Goal: Information Seeking & Learning: Learn about a topic

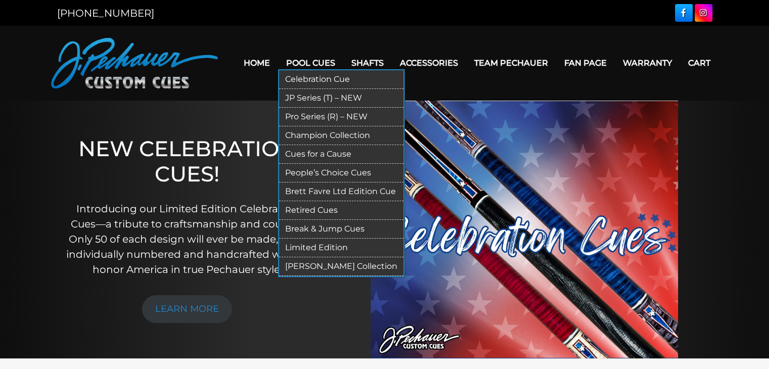
click at [311, 209] on link "Retired Cues" at bounding box center [341, 210] width 124 height 19
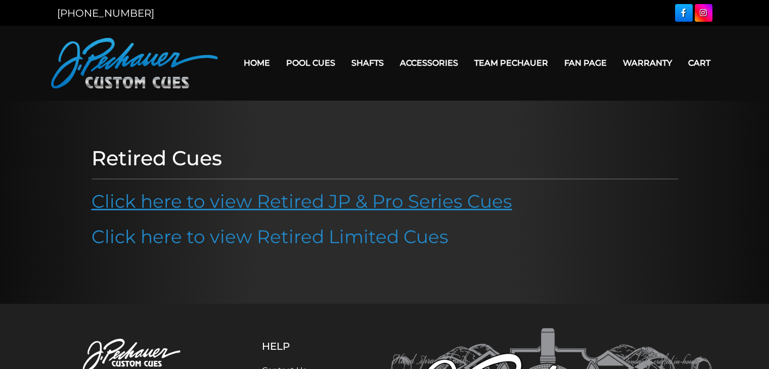
click at [310, 202] on link "Click here to view Retired JP & Pro Series Cues" at bounding box center [302, 201] width 421 height 22
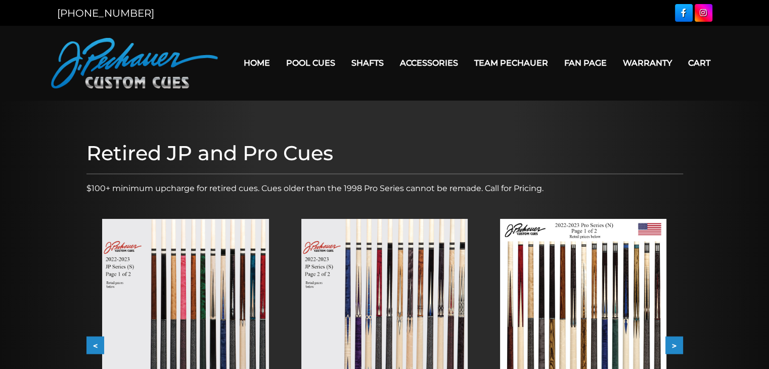
click at [281, 218] on div at bounding box center [185, 324] width 199 height 242
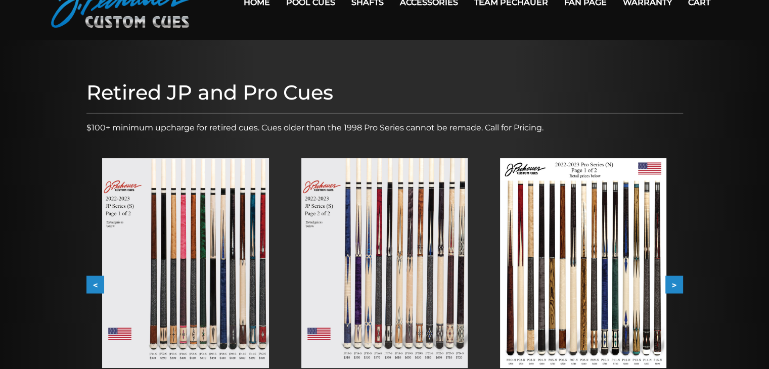
scroll to position [101, 0]
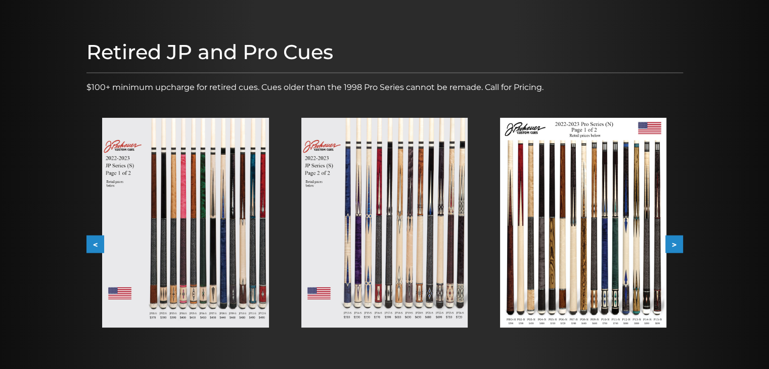
click at [676, 243] on button ">" at bounding box center [674, 245] width 18 height 18
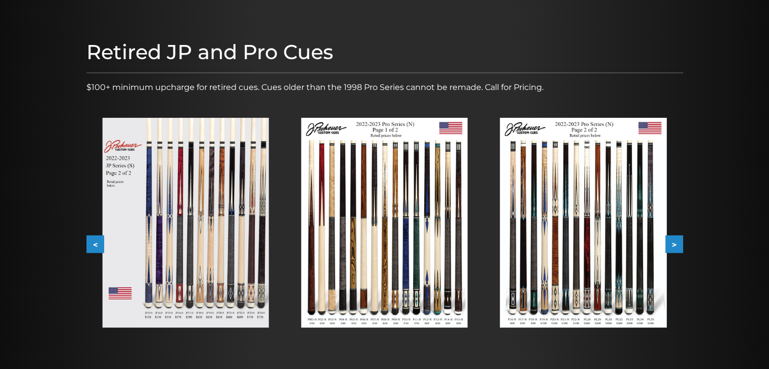
click at [676, 243] on button ">" at bounding box center [674, 245] width 18 height 18
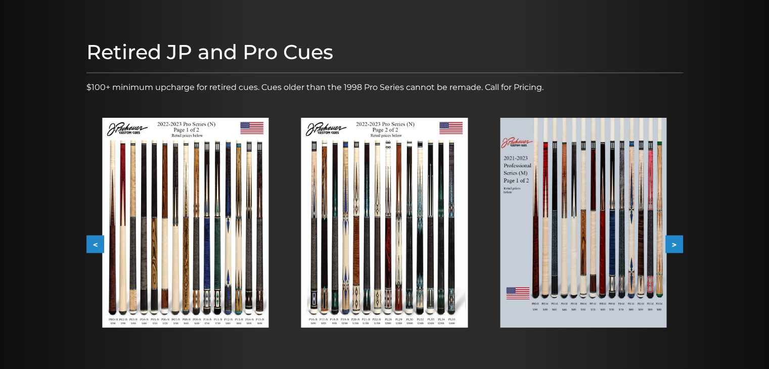
click at [676, 243] on button ">" at bounding box center [674, 245] width 18 height 18
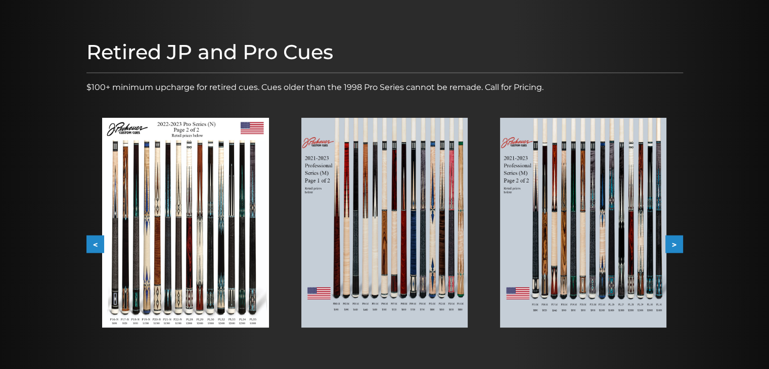
click at [676, 243] on button ">" at bounding box center [674, 245] width 18 height 18
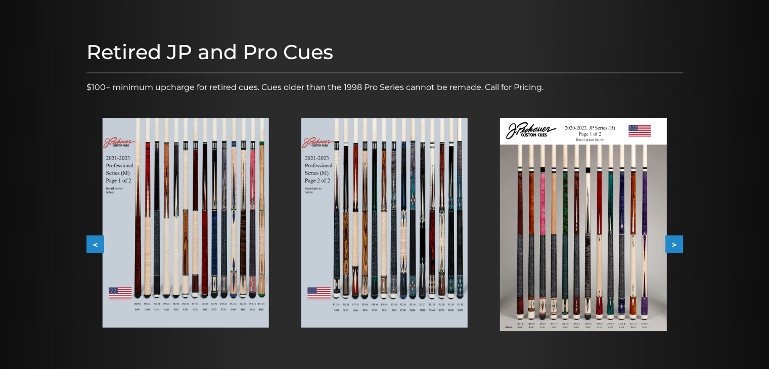
click at [676, 243] on button ">" at bounding box center [674, 245] width 18 height 18
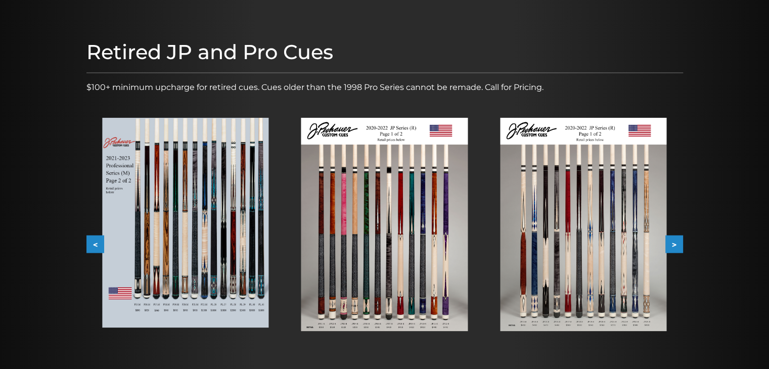
click at [676, 243] on button ">" at bounding box center [674, 245] width 18 height 18
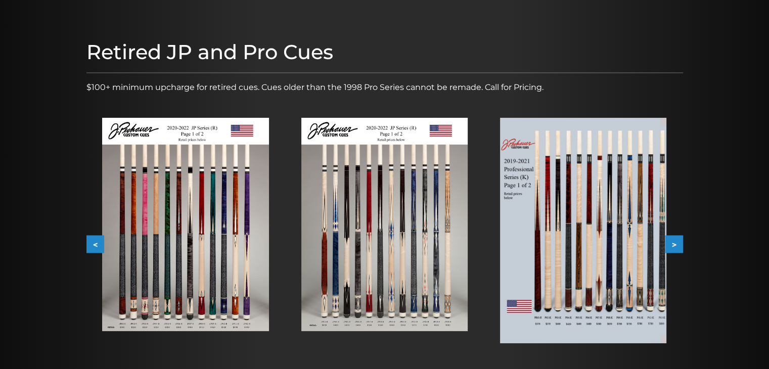
click at [676, 243] on button ">" at bounding box center [674, 245] width 18 height 18
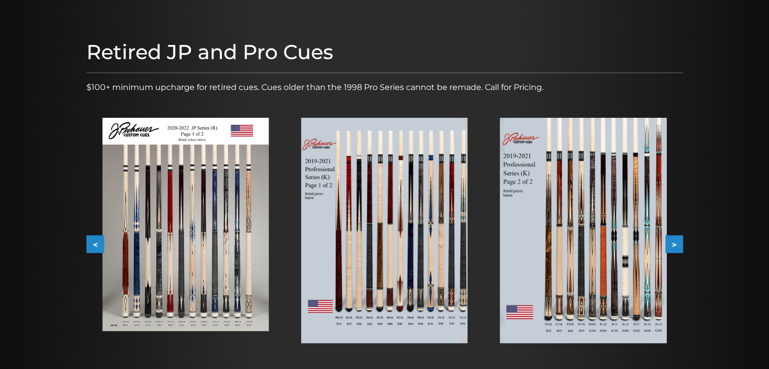
click at [676, 243] on button ">" at bounding box center [674, 245] width 18 height 18
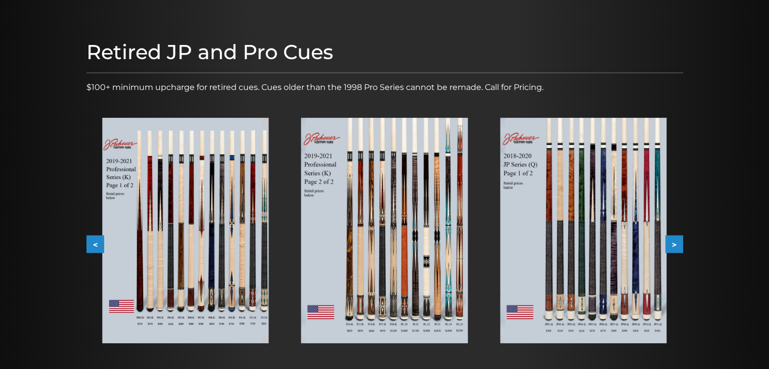
click at [676, 243] on button ">" at bounding box center [674, 245] width 18 height 18
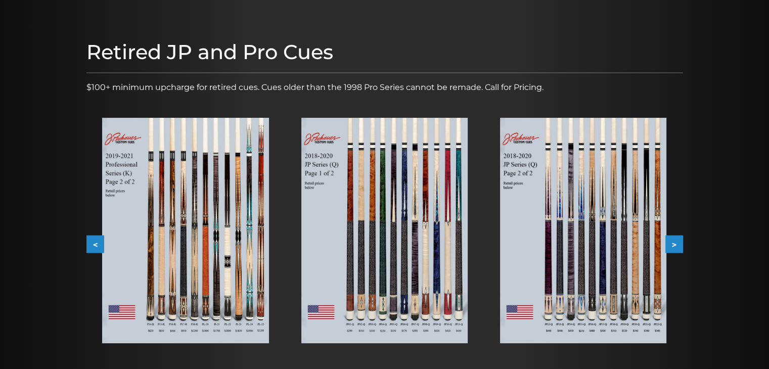
click at [676, 243] on button ">" at bounding box center [674, 245] width 18 height 18
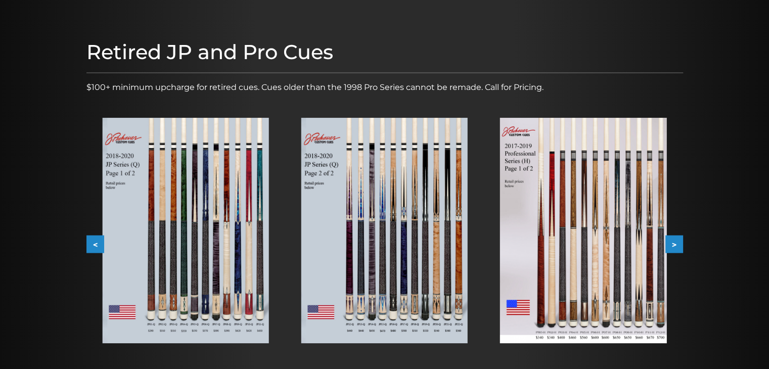
click at [676, 243] on button ">" at bounding box center [674, 245] width 18 height 18
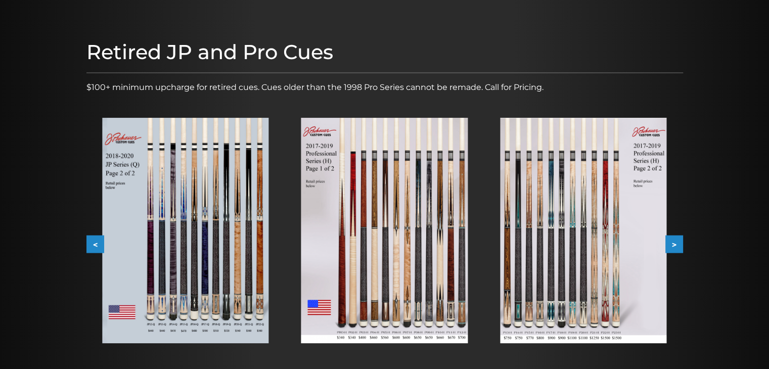
click at [676, 243] on button ">" at bounding box center [674, 245] width 18 height 18
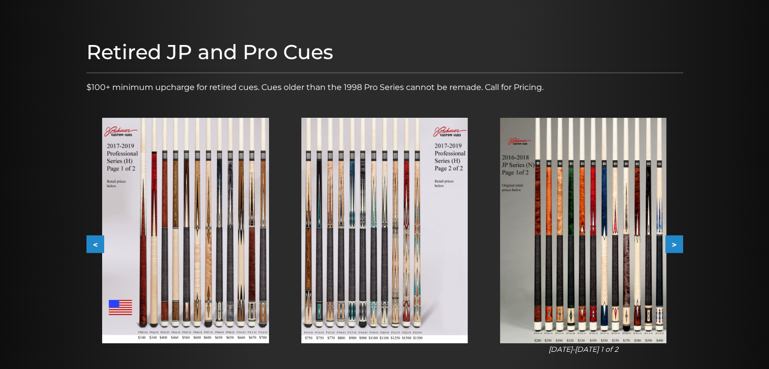
click at [676, 243] on button ">" at bounding box center [674, 245] width 18 height 18
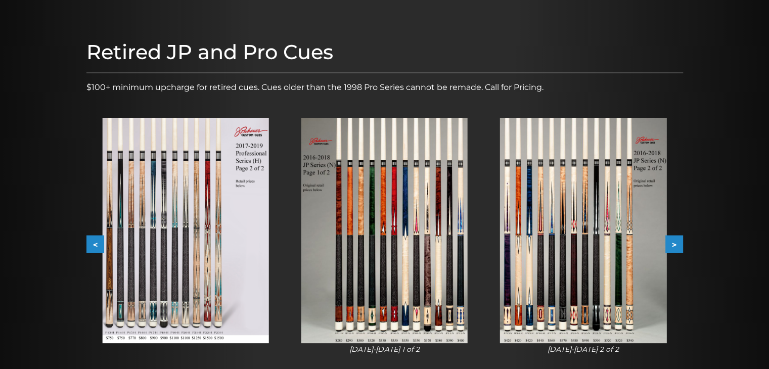
click at [676, 243] on button ">" at bounding box center [674, 245] width 18 height 18
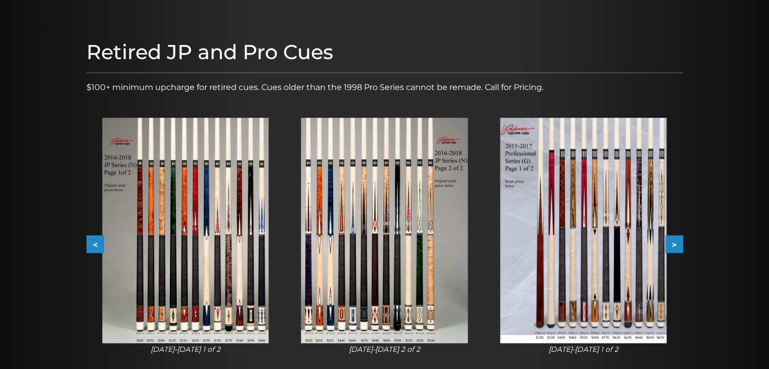
click at [676, 243] on button ">" at bounding box center [674, 245] width 18 height 18
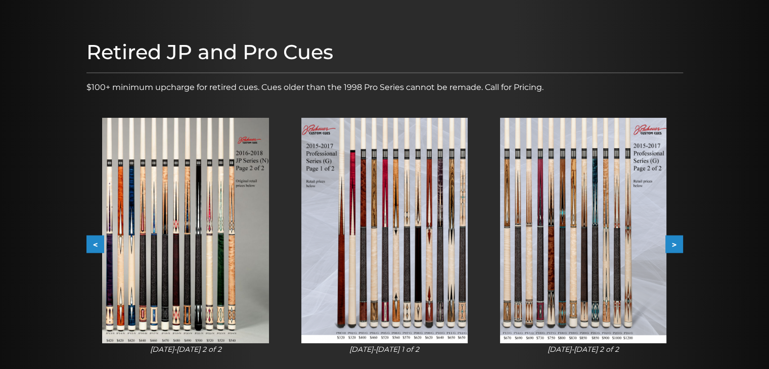
click at [676, 243] on button ">" at bounding box center [674, 245] width 18 height 18
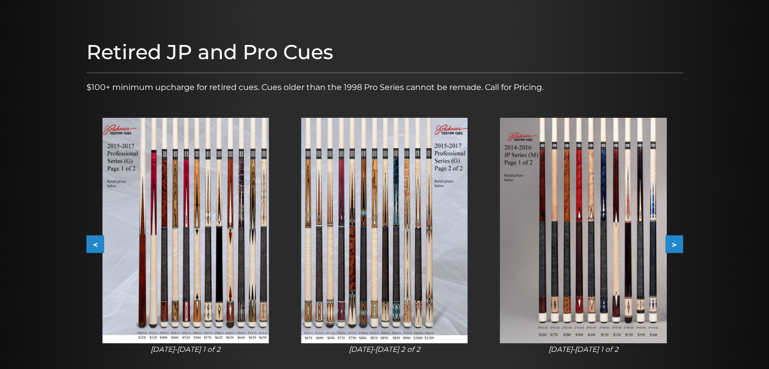
click at [676, 243] on button ">" at bounding box center [674, 245] width 18 height 18
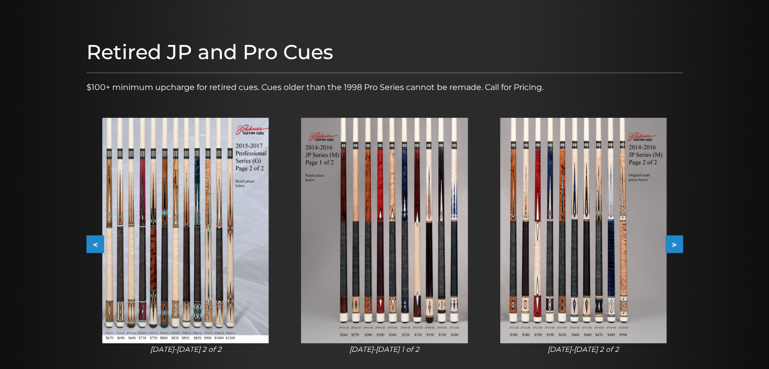
click at [676, 243] on button ">" at bounding box center [674, 245] width 18 height 18
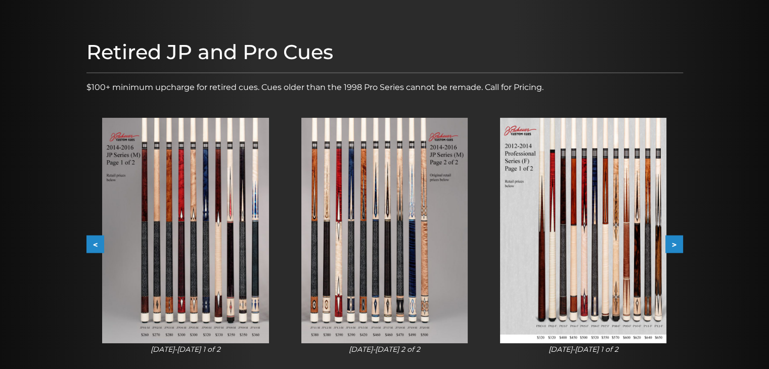
click at [676, 243] on button ">" at bounding box center [674, 245] width 18 height 18
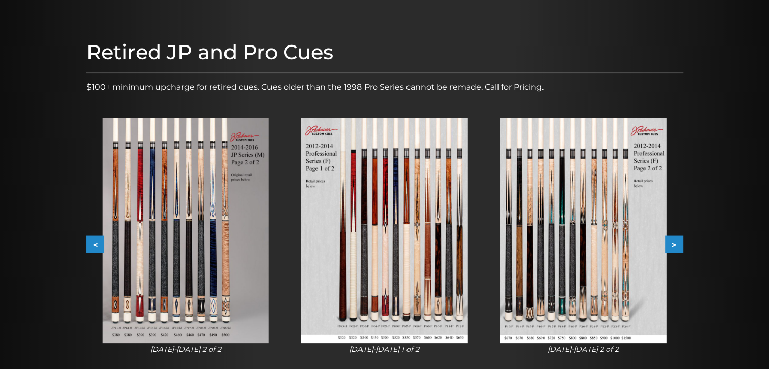
click at [676, 243] on button ">" at bounding box center [674, 245] width 18 height 18
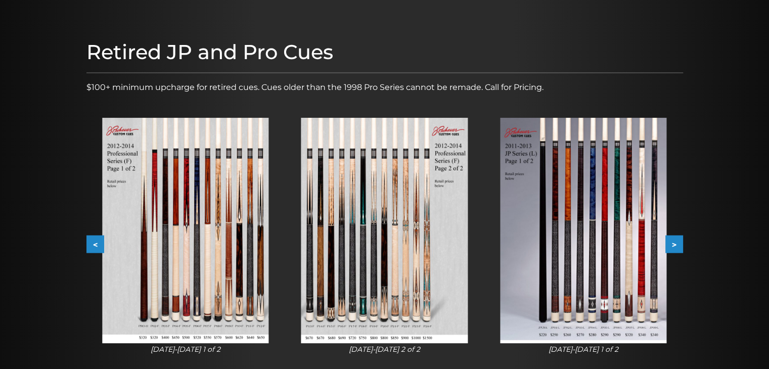
click at [676, 243] on button ">" at bounding box center [674, 245] width 18 height 18
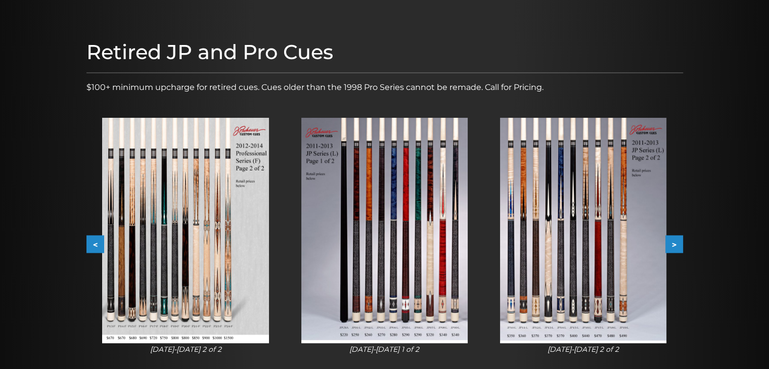
click at [676, 243] on button ">" at bounding box center [674, 245] width 18 height 18
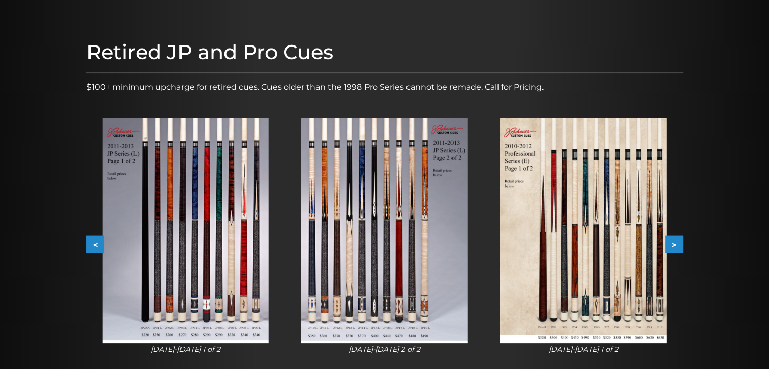
click at [676, 243] on button ">" at bounding box center [674, 245] width 18 height 18
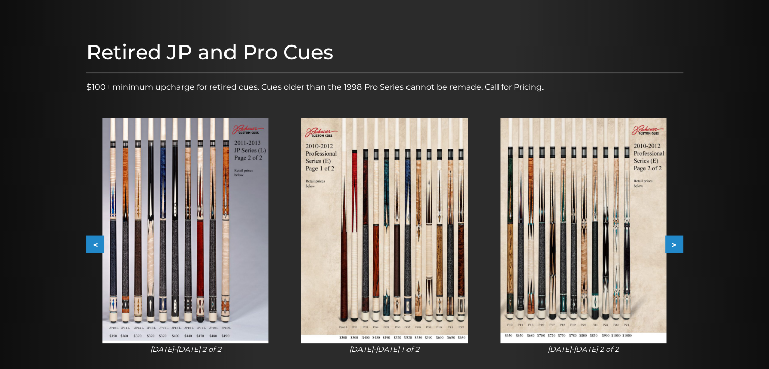
click at [676, 243] on button ">" at bounding box center [674, 245] width 18 height 18
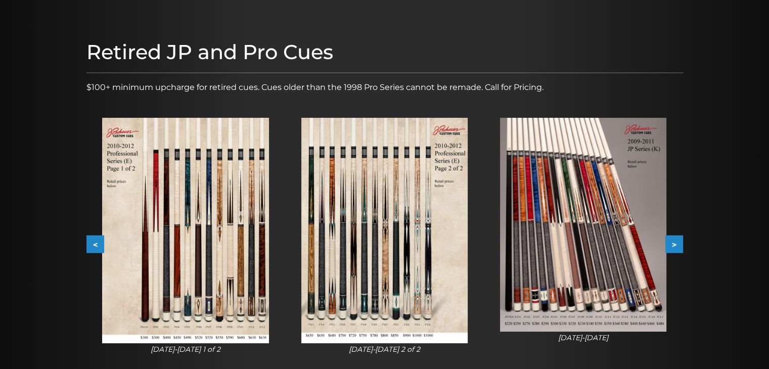
click at [676, 243] on button ">" at bounding box center [674, 245] width 18 height 18
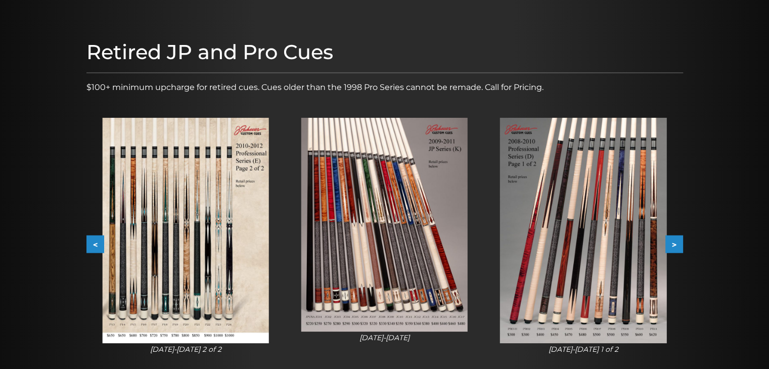
click at [676, 243] on button ">" at bounding box center [674, 245] width 18 height 18
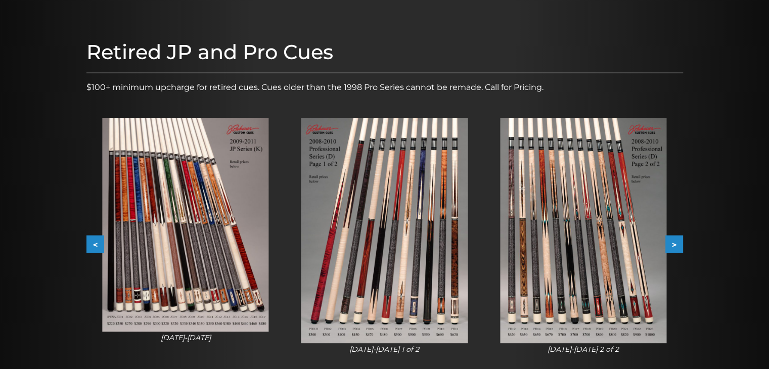
click at [676, 243] on button ">" at bounding box center [674, 245] width 18 height 18
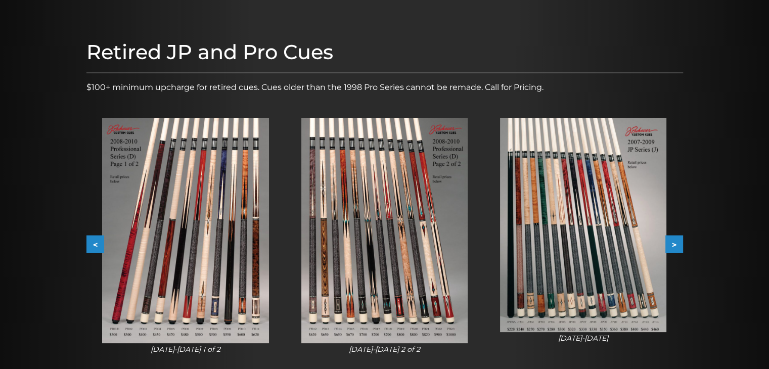
click at [676, 243] on button ">" at bounding box center [674, 245] width 18 height 18
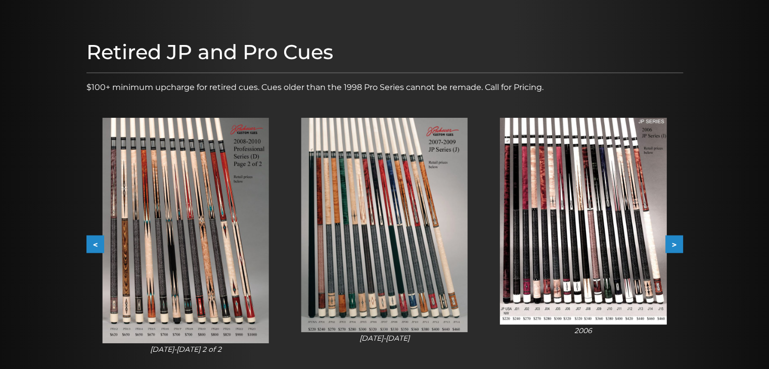
click at [676, 243] on button ">" at bounding box center [674, 245] width 18 height 18
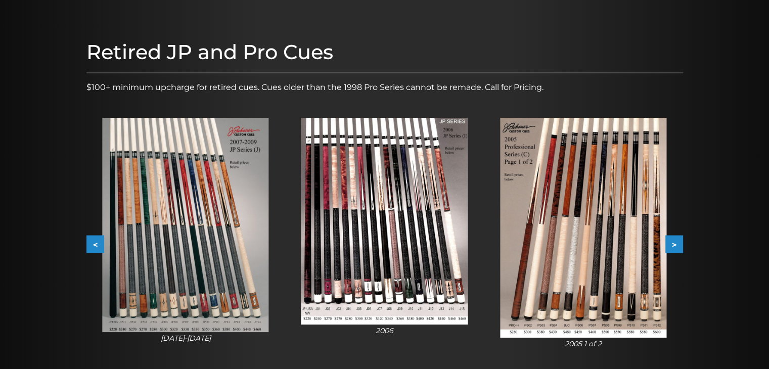
click at [676, 243] on button ">" at bounding box center [674, 245] width 18 height 18
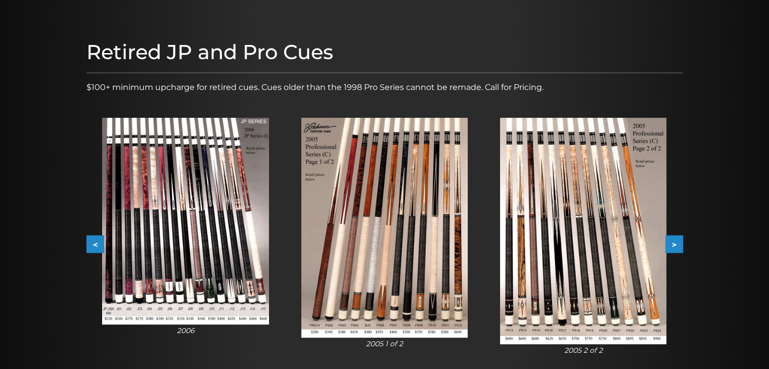
click at [676, 243] on button ">" at bounding box center [674, 245] width 18 height 18
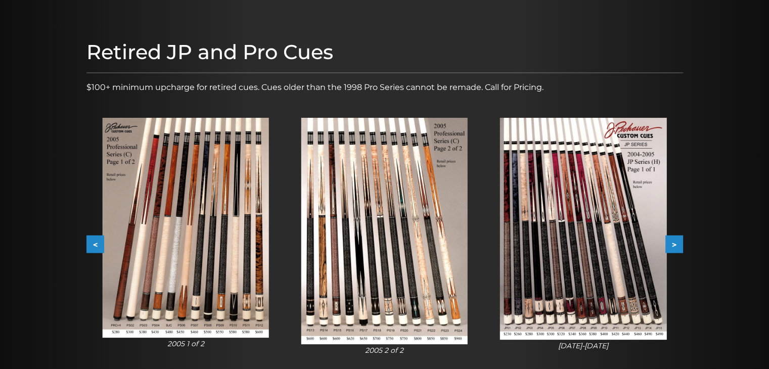
click at [596, 223] on img at bounding box center [583, 229] width 166 height 222
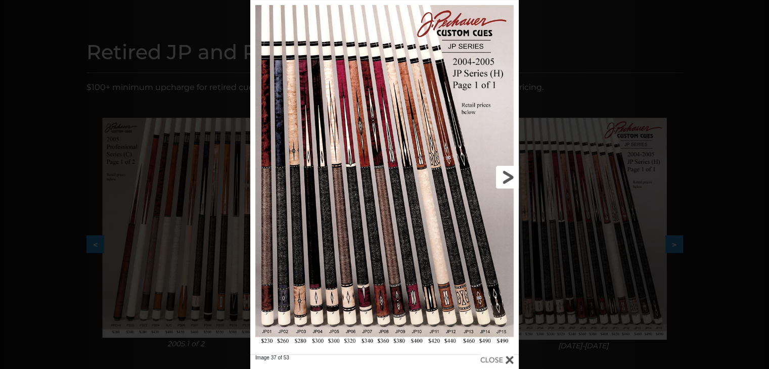
click at [504, 177] on link at bounding box center [458, 177] width 121 height 354
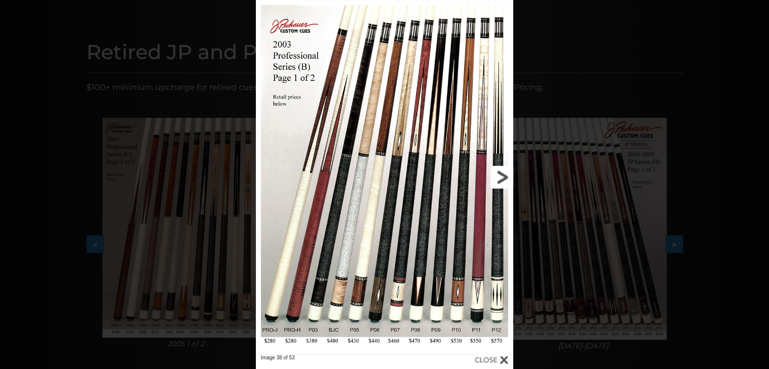
click at [504, 177] on link at bounding box center [455, 177] width 116 height 354
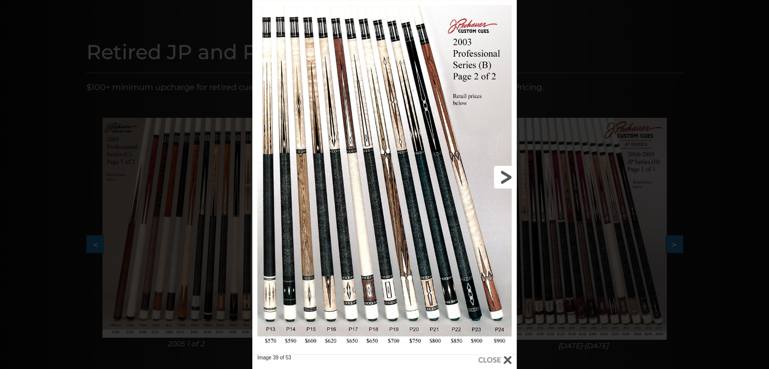
click at [504, 177] on link at bounding box center [457, 177] width 119 height 354
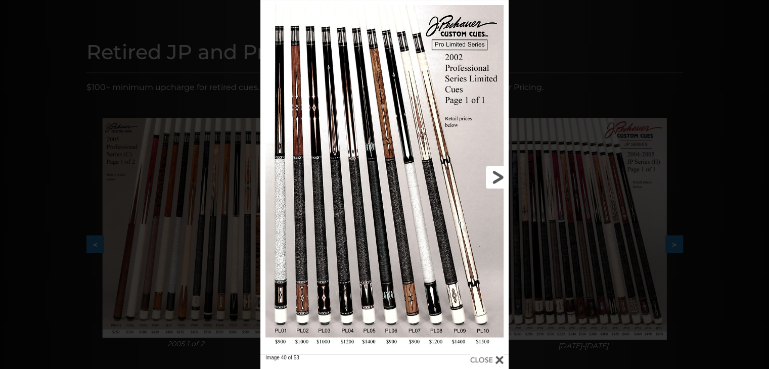
click at [498, 176] on link at bounding box center [453, 177] width 112 height 354
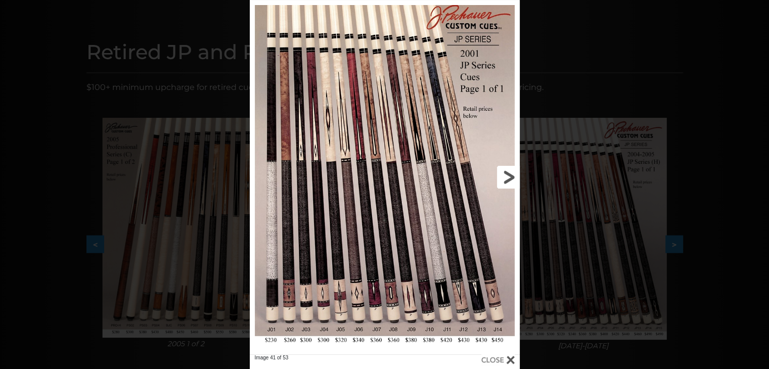
click at [508, 176] on link at bounding box center [458, 177] width 121 height 354
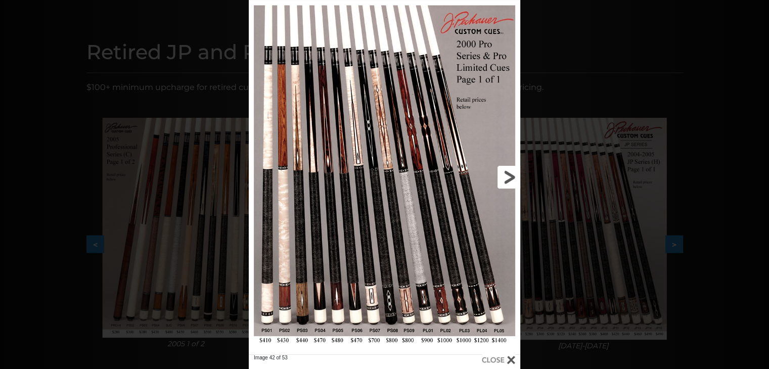
click at [508, 176] on link at bounding box center [459, 177] width 122 height 354
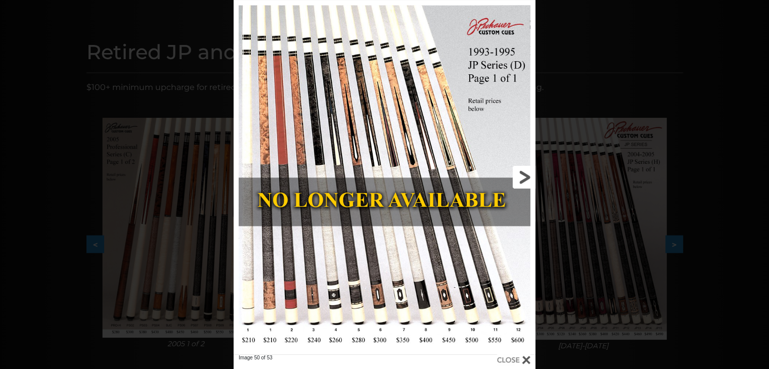
click at [524, 178] on link at bounding box center [467, 177] width 136 height 354
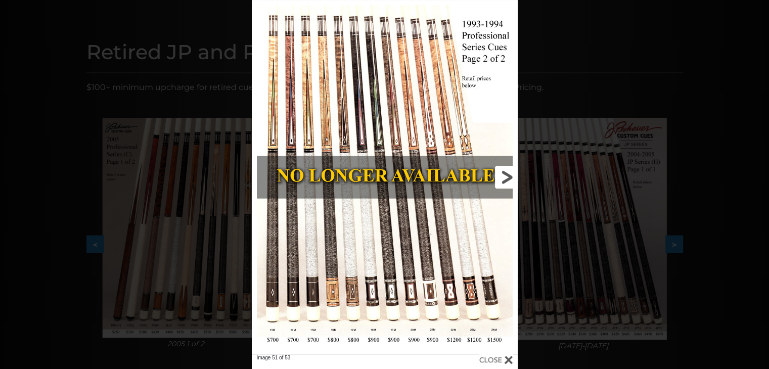
click at [502, 181] on link at bounding box center [458, 177] width 120 height 354
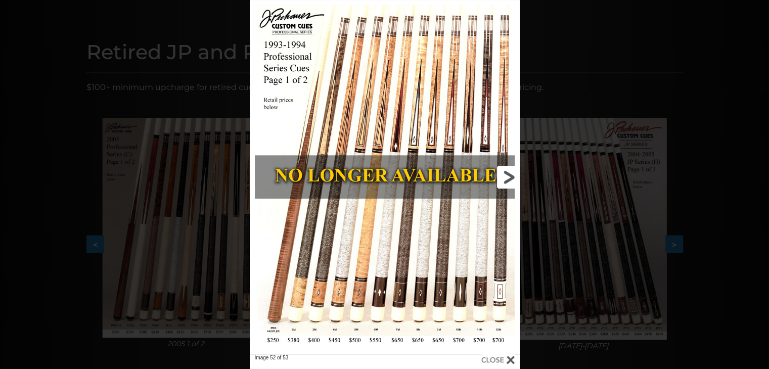
click at [502, 181] on link at bounding box center [458, 177] width 121 height 354
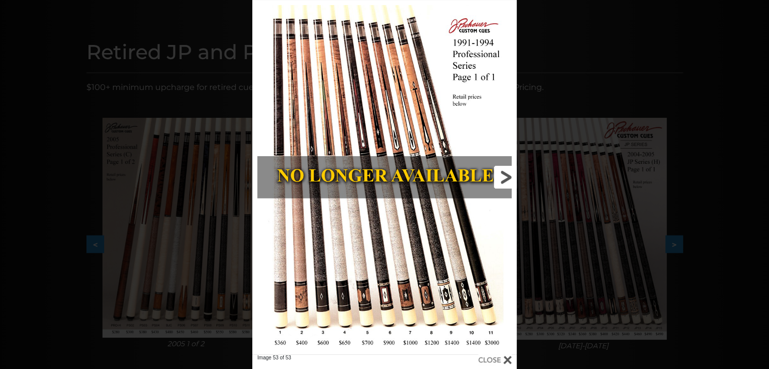
click at [502, 181] on link at bounding box center [457, 177] width 119 height 354
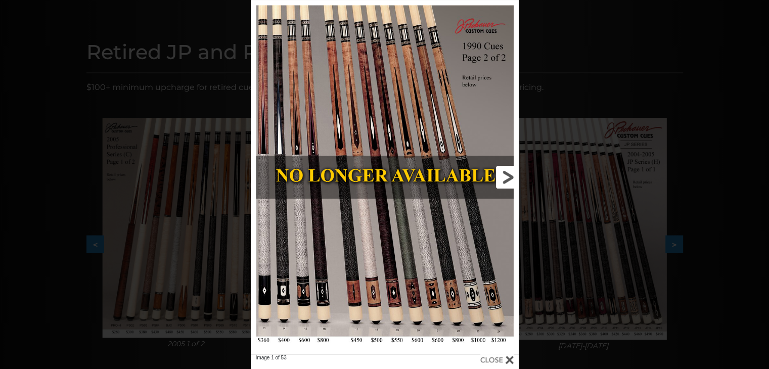
click at [502, 181] on link at bounding box center [458, 177] width 121 height 354
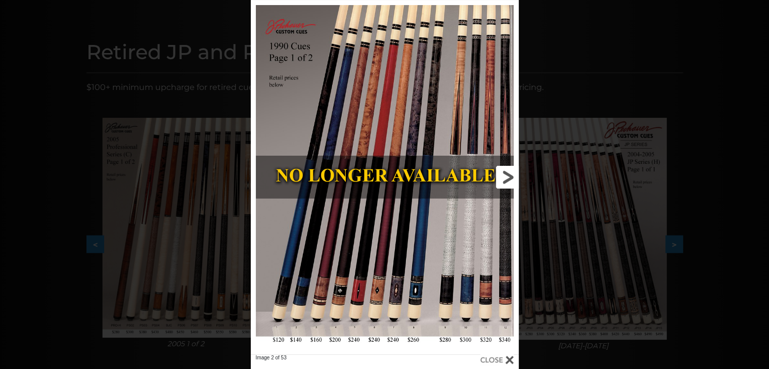
click at [502, 181] on link at bounding box center [458, 177] width 121 height 354
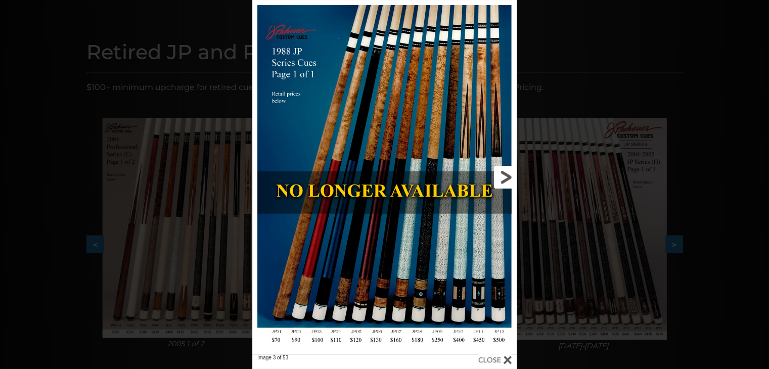
click at [507, 174] on link at bounding box center [457, 177] width 119 height 354
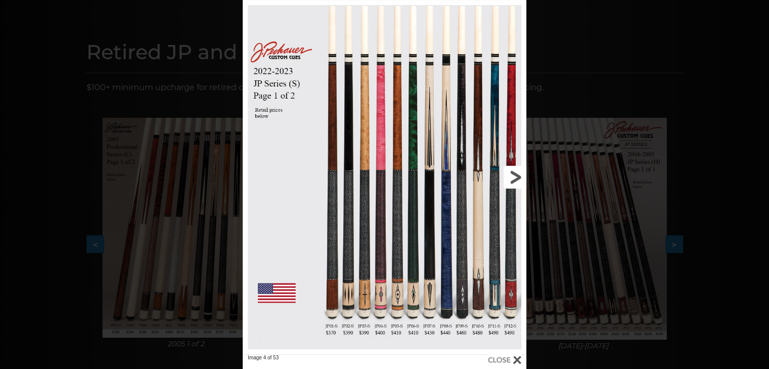
click at [507, 174] on link at bounding box center [462, 177] width 127 height 354
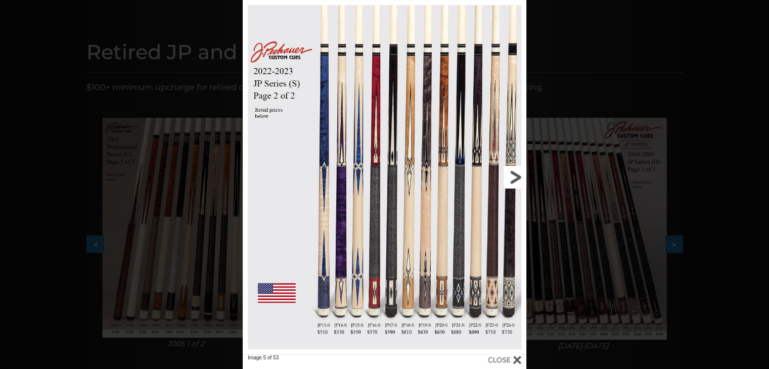
click at [507, 174] on link at bounding box center [462, 177] width 127 height 354
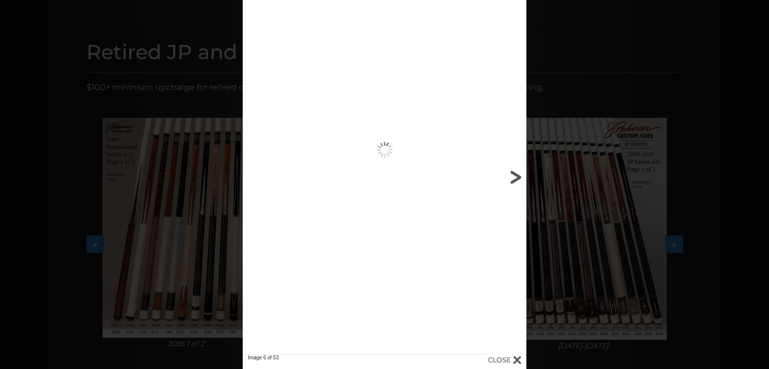
click at [507, 174] on link at bounding box center [462, 177] width 127 height 354
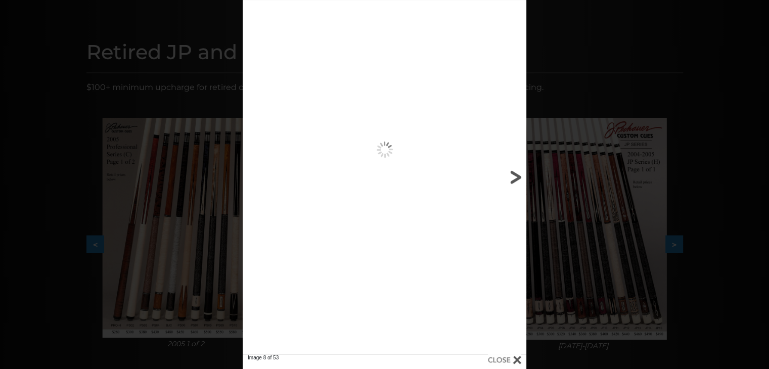
click at [507, 174] on link at bounding box center [462, 177] width 127 height 354
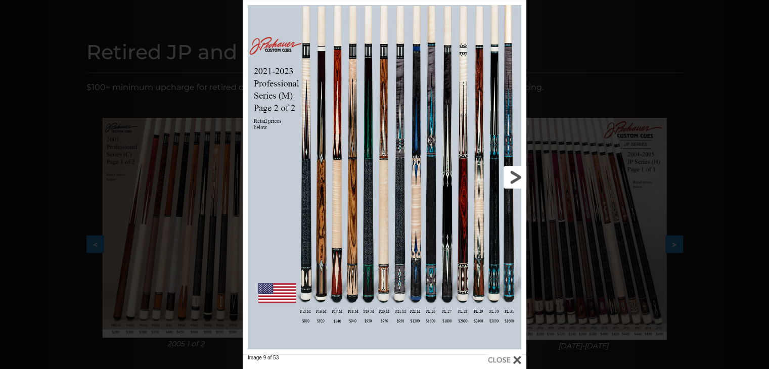
click at [510, 175] on link at bounding box center [462, 177] width 127 height 354
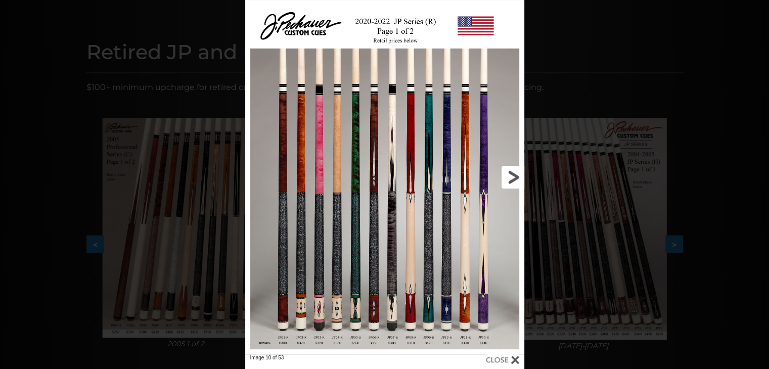
click at [510, 175] on link at bounding box center [460, 177] width 125 height 354
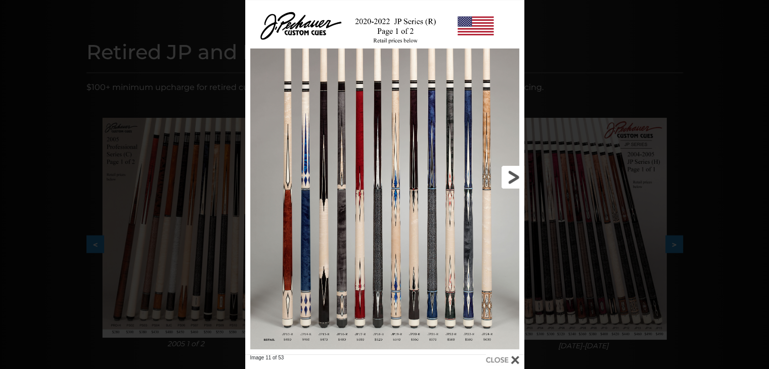
click at [510, 175] on link at bounding box center [460, 177] width 125 height 354
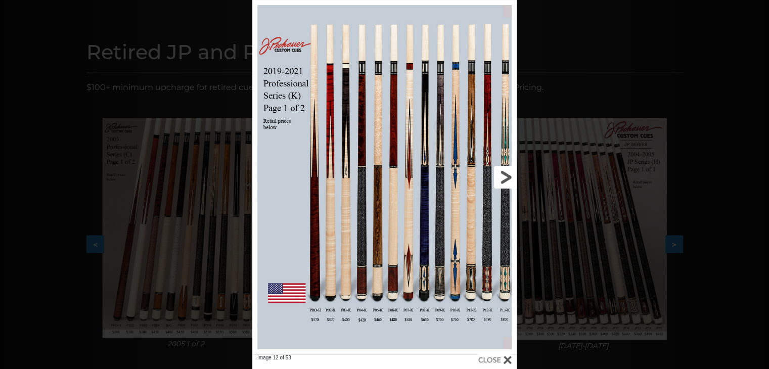
click at [510, 175] on link at bounding box center [457, 177] width 119 height 354
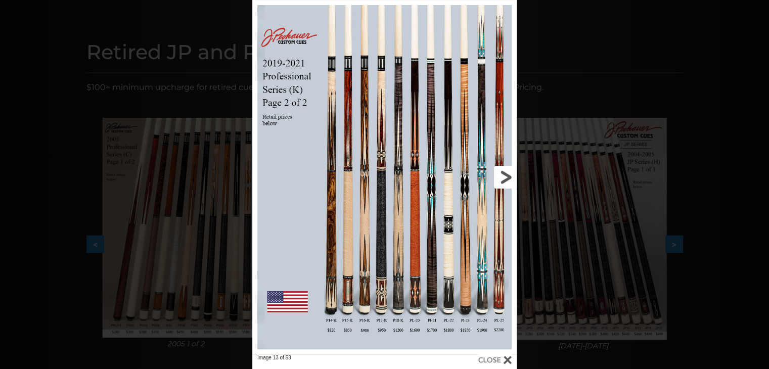
click at [510, 175] on link at bounding box center [457, 177] width 119 height 354
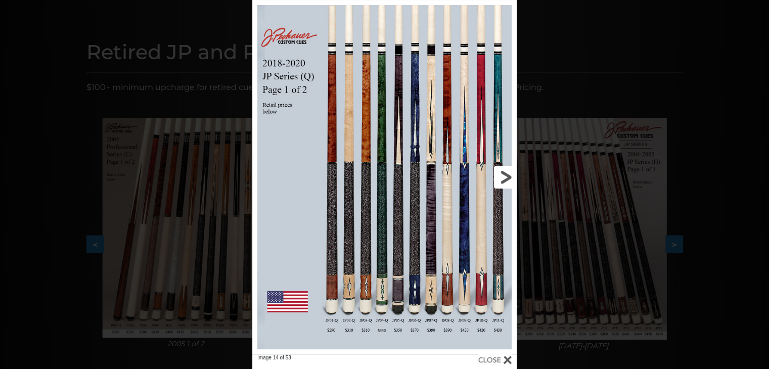
click at [510, 175] on link at bounding box center [457, 177] width 119 height 354
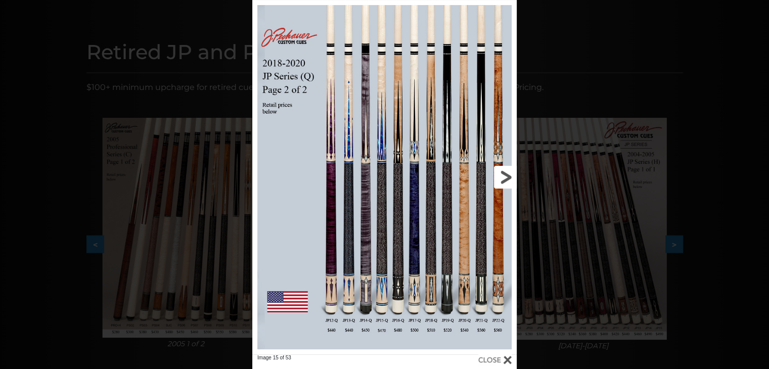
click at [510, 175] on link at bounding box center [457, 177] width 119 height 354
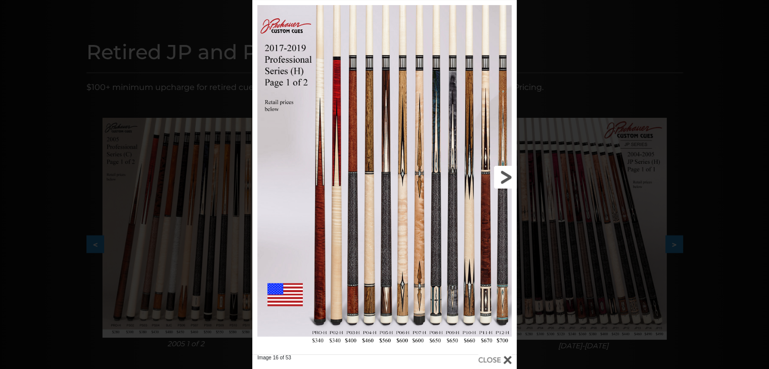
click at [510, 175] on link at bounding box center [457, 177] width 119 height 354
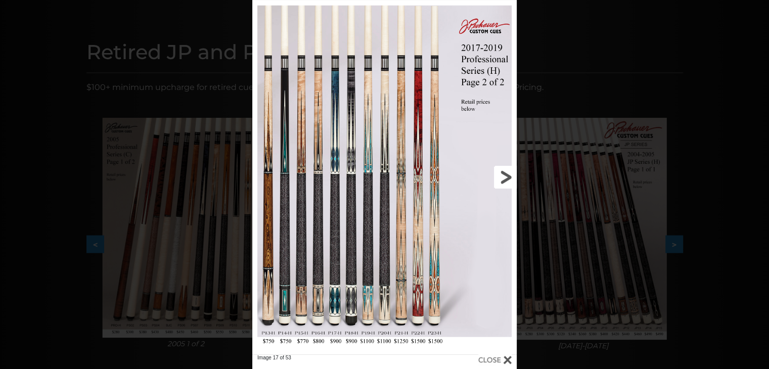
click at [510, 175] on link at bounding box center [457, 177] width 119 height 354
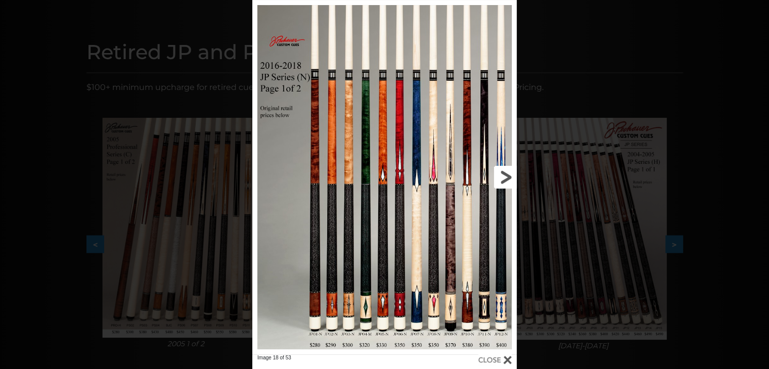
click at [510, 175] on link at bounding box center [457, 177] width 119 height 354
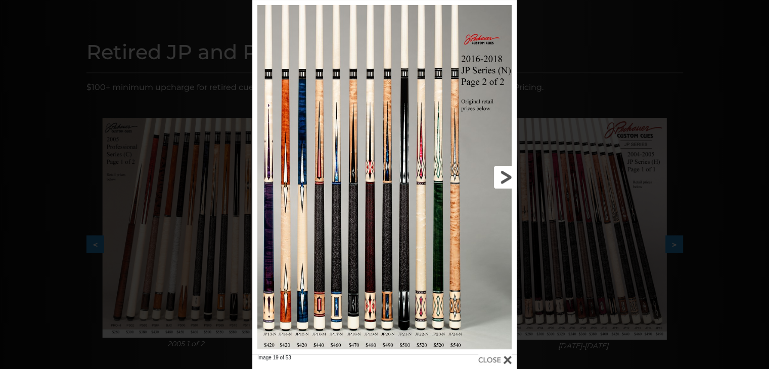
click at [510, 175] on link at bounding box center [457, 177] width 119 height 354
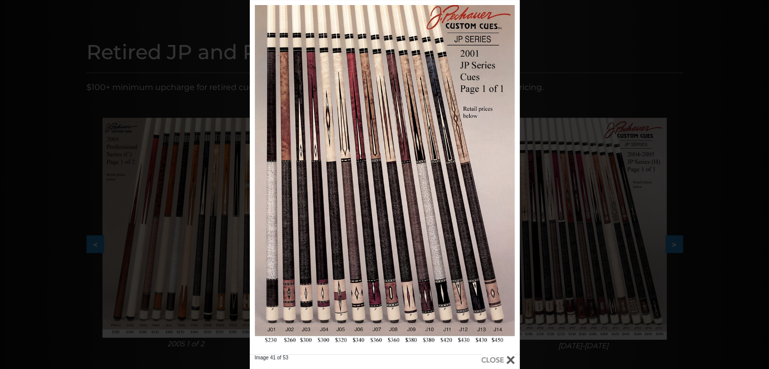
click at [509, 358] on div at bounding box center [497, 359] width 33 height 11
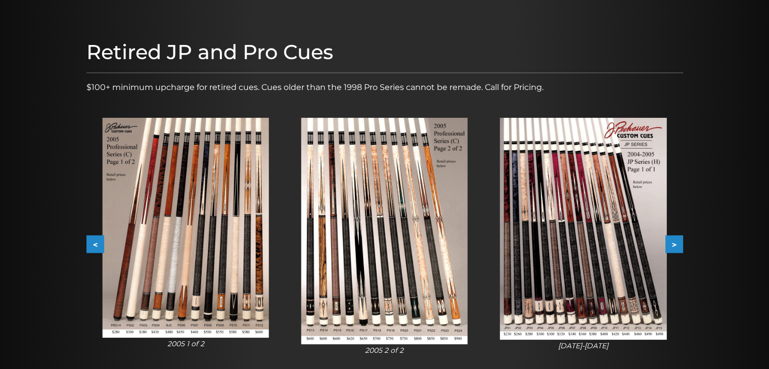
click at [674, 245] on button ">" at bounding box center [674, 245] width 18 height 18
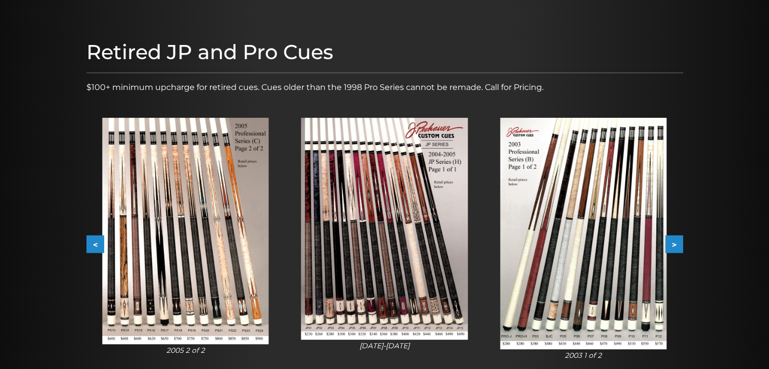
click at [674, 245] on button ">" at bounding box center [674, 245] width 18 height 18
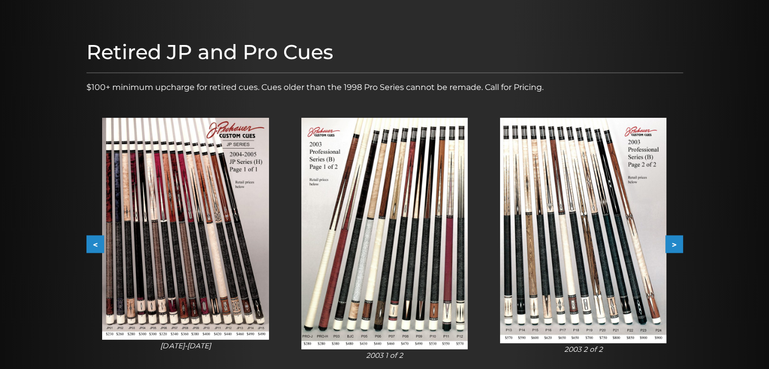
click at [674, 245] on button ">" at bounding box center [674, 245] width 18 height 18
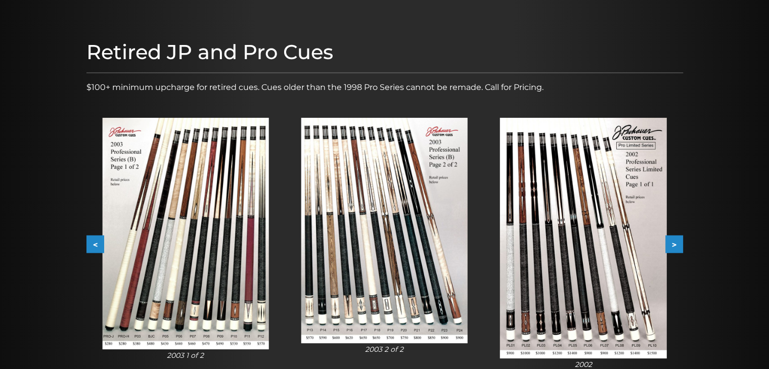
click at [674, 245] on button ">" at bounding box center [674, 245] width 18 height 18
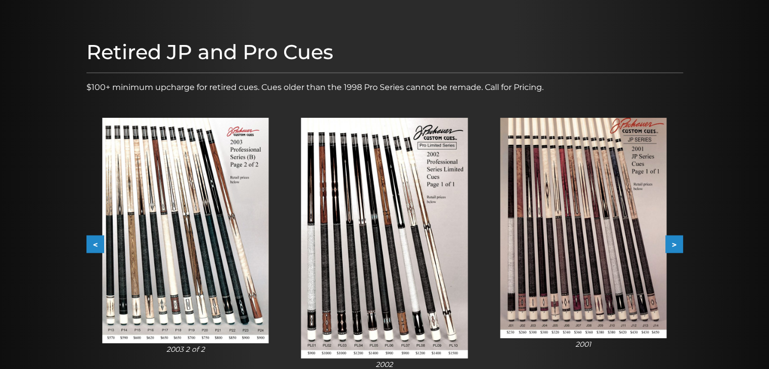
click at [674, 245] on button ">" at bounding box center [674, 245] width 18 height 18
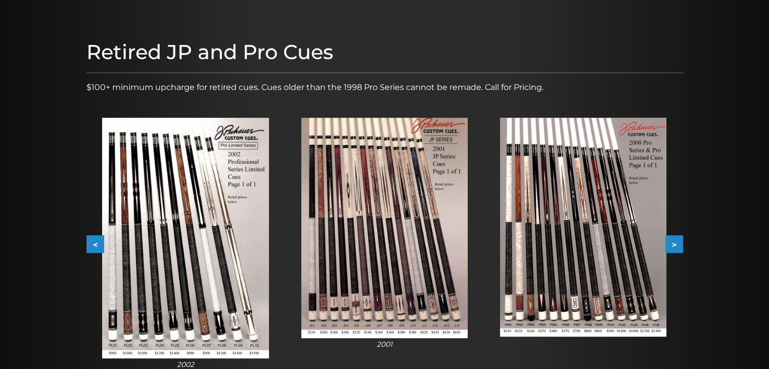
click at [674, 245] on button ">" at bounding box center [674, 245] width 18 height 18
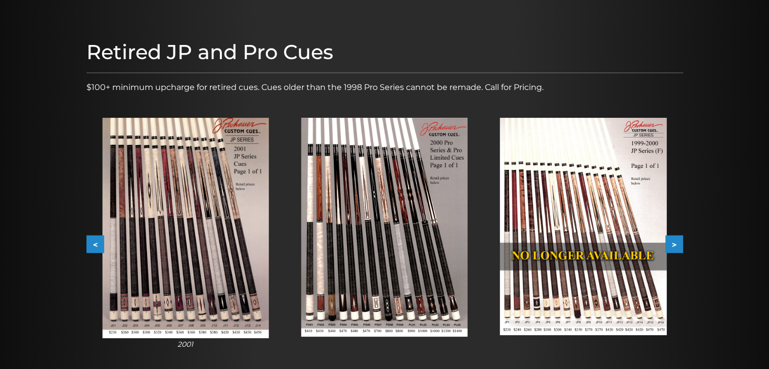
click at [563, 217] on img at bounding box center [583, 226] width 166 height 217
